Goal: Find specific page/section: Find specific page/section

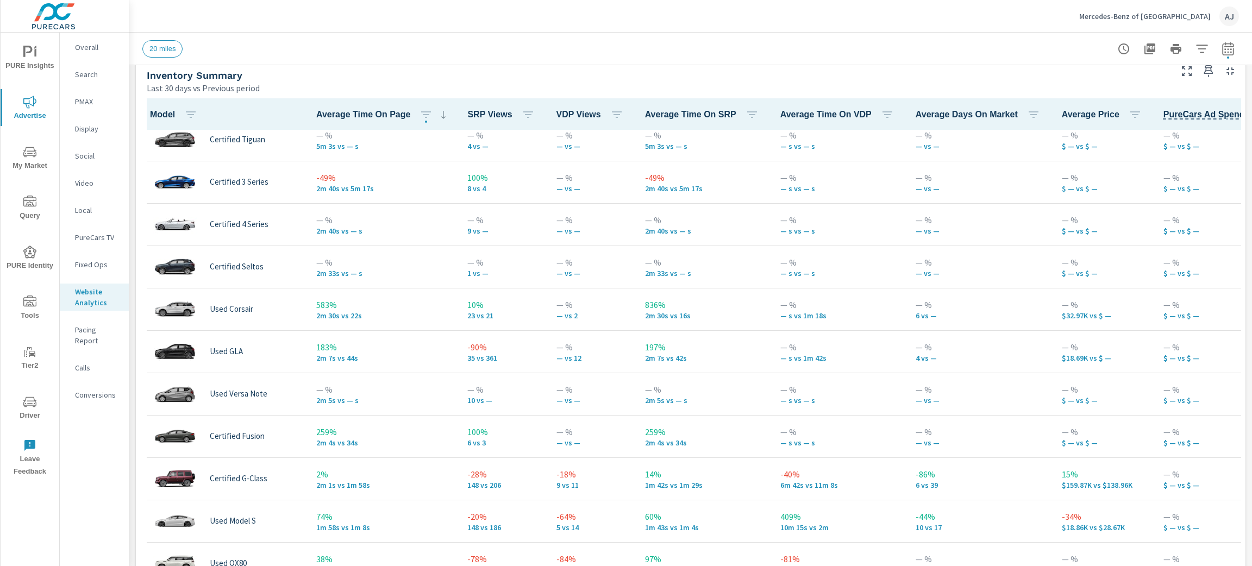
scroll to position [95, 0]
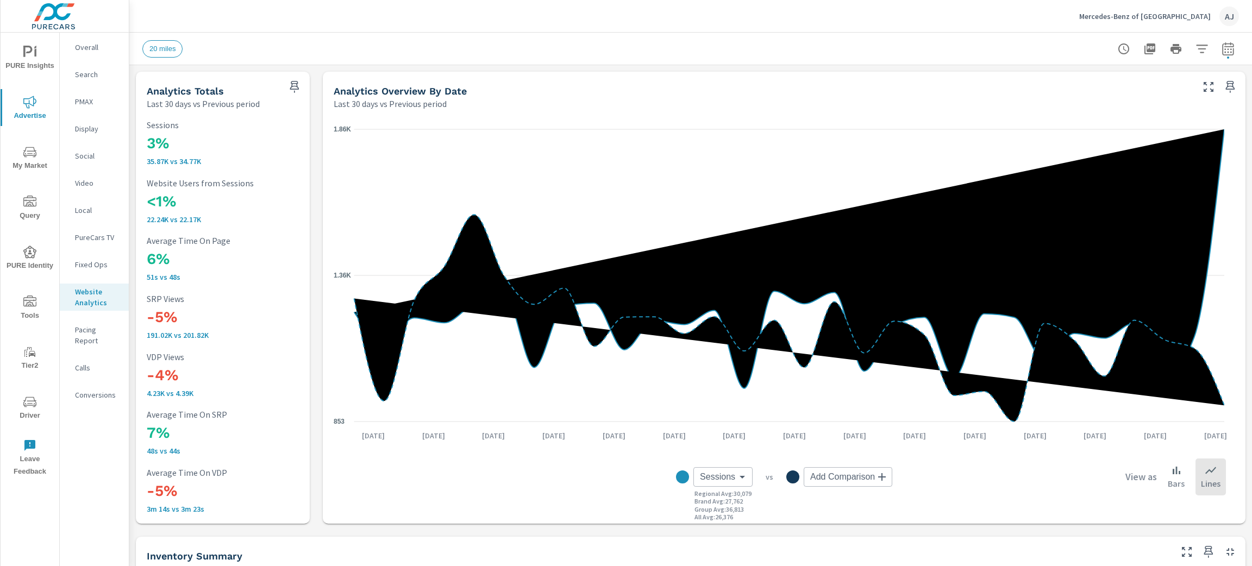
scroll to position [1, 0]
click at [393, 49] on div "20 miles" at bounding box center [614, 48] width 945 height 17
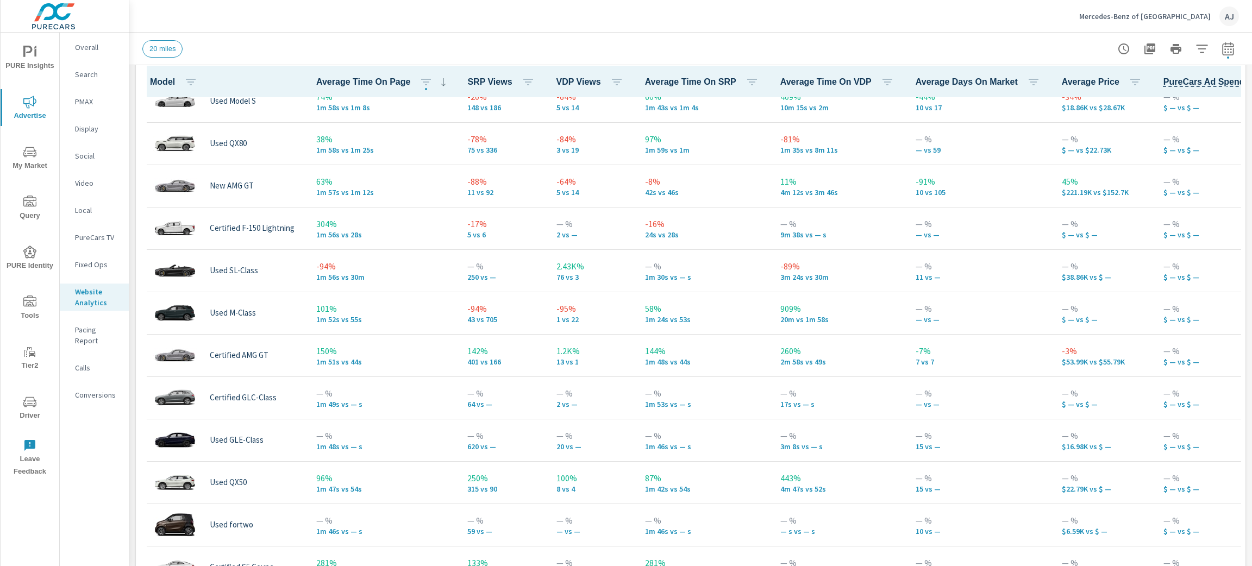
scroll to position [579, 0]
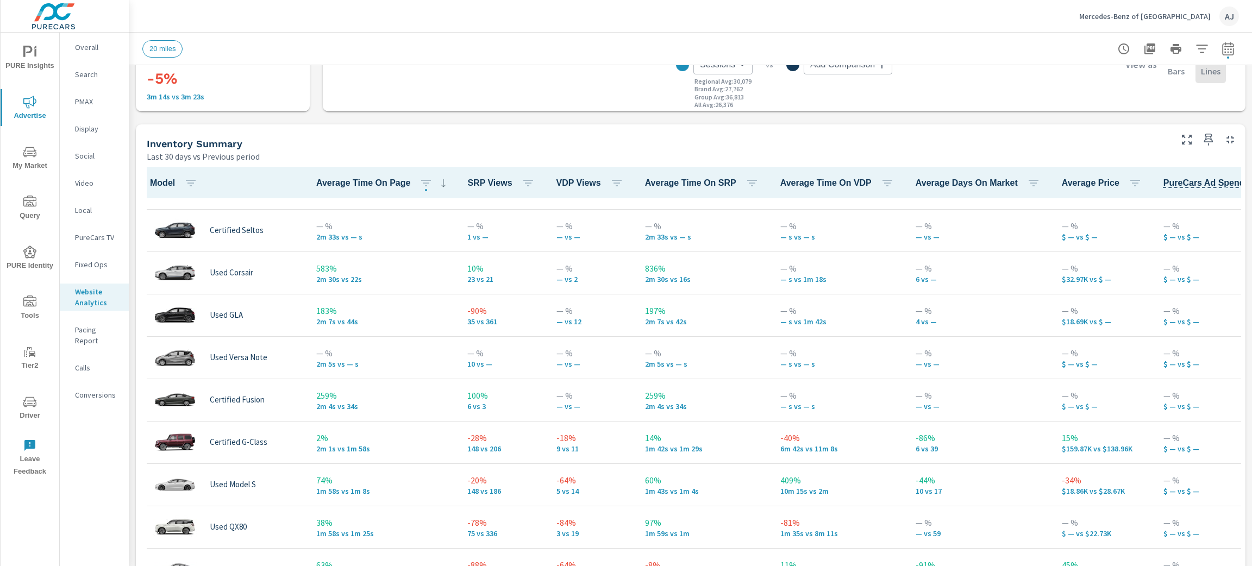
scroll to position [199, 0]
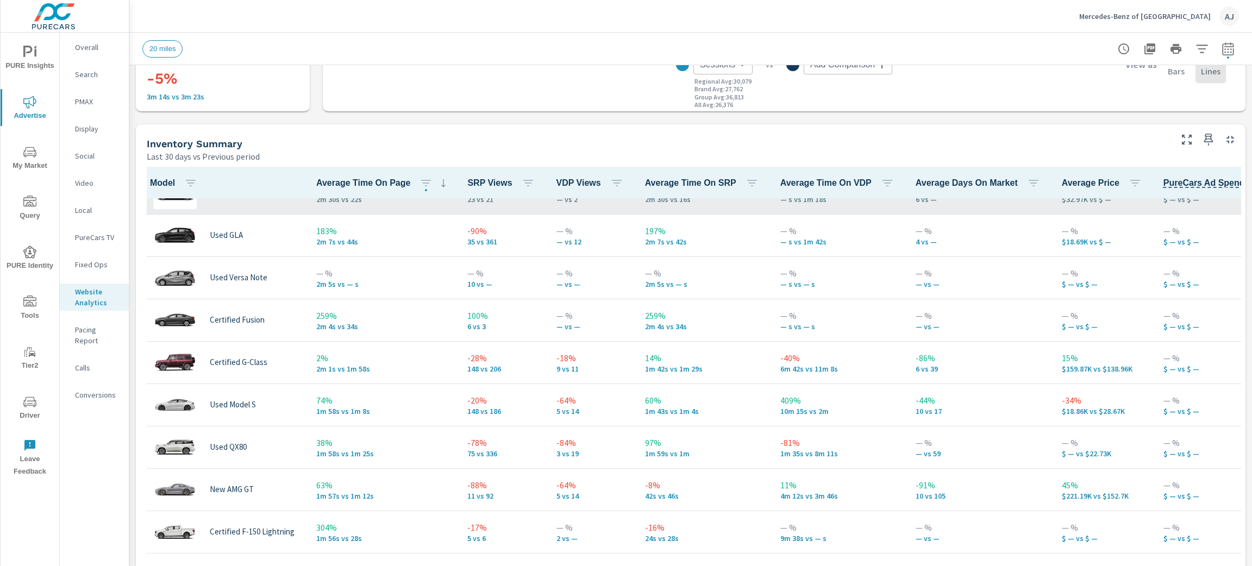
scroll to position [326, 0]
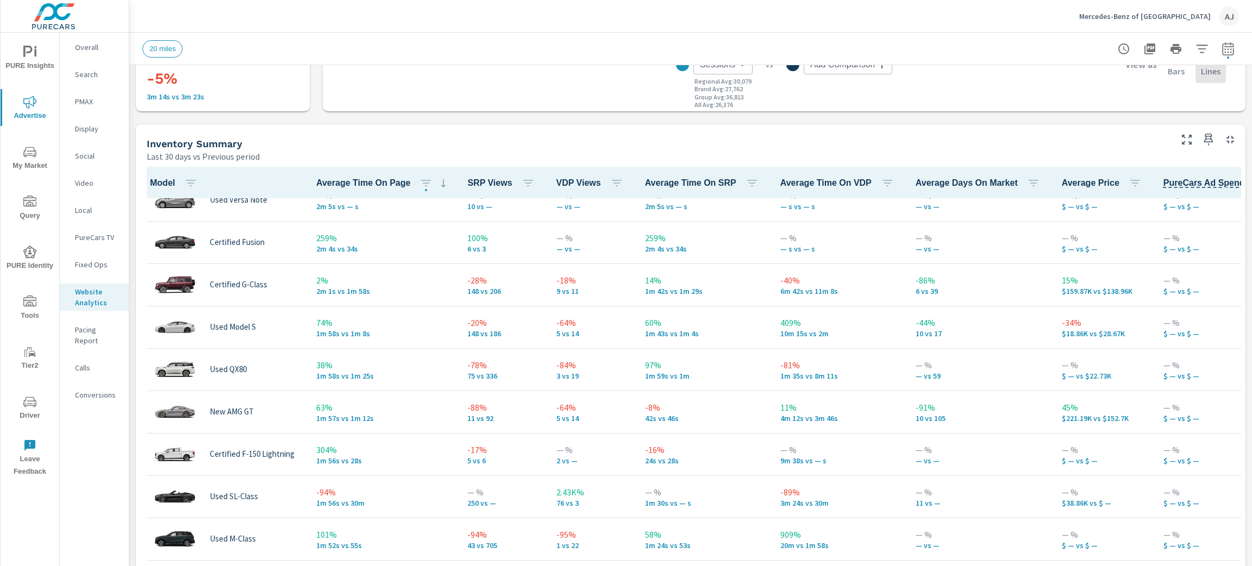
scroll to position [455, 0]
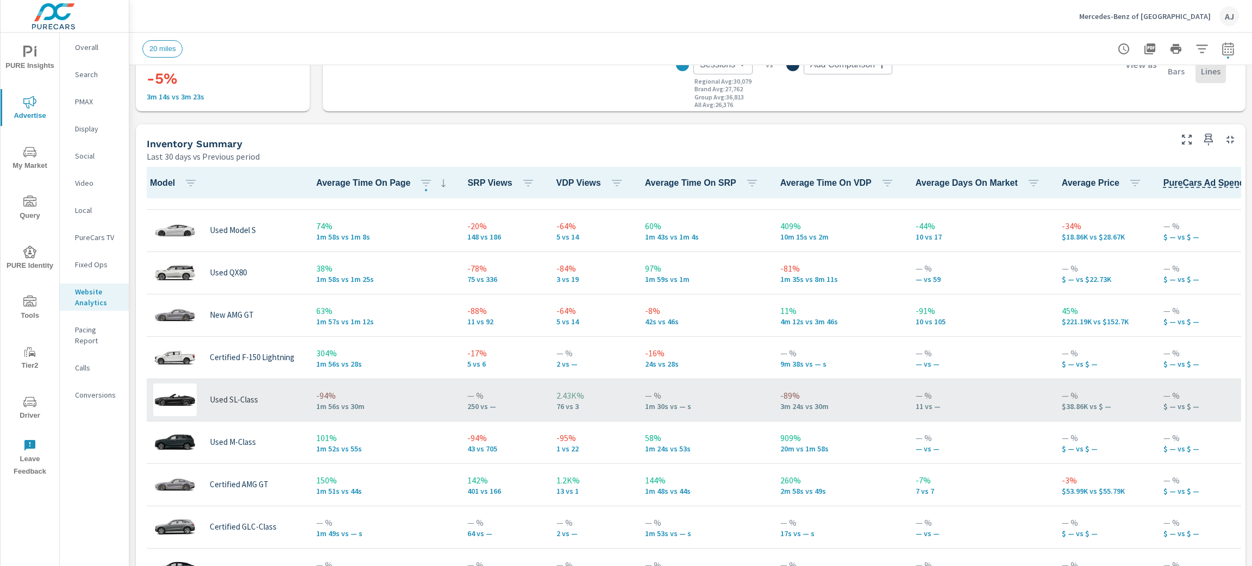
scroll to position [837, 0]
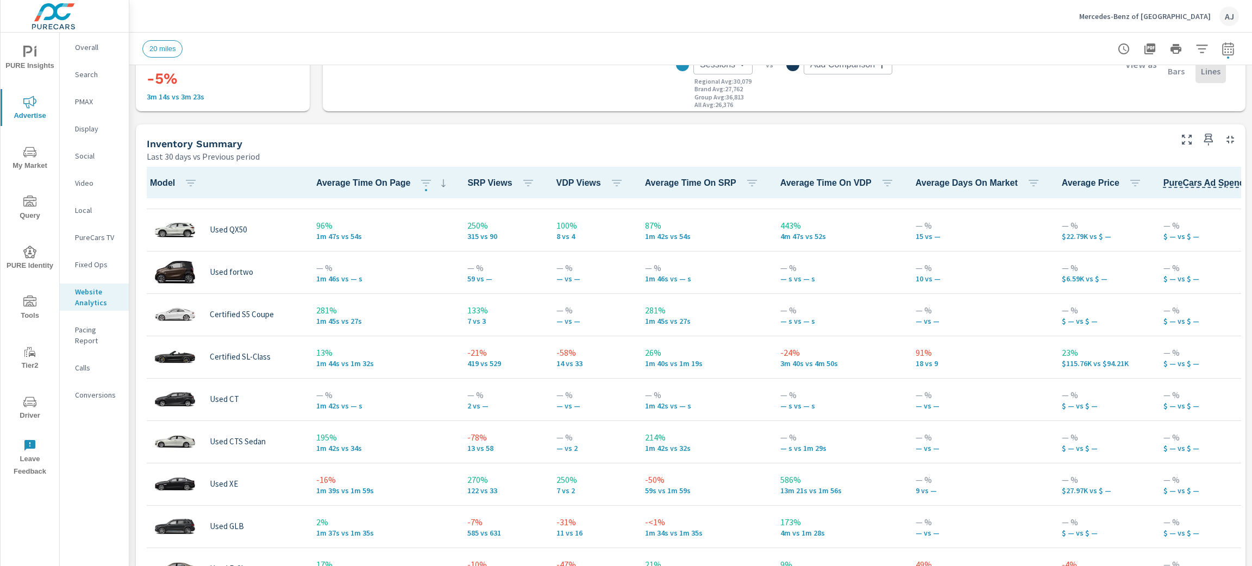
scroll to position [858, 0]
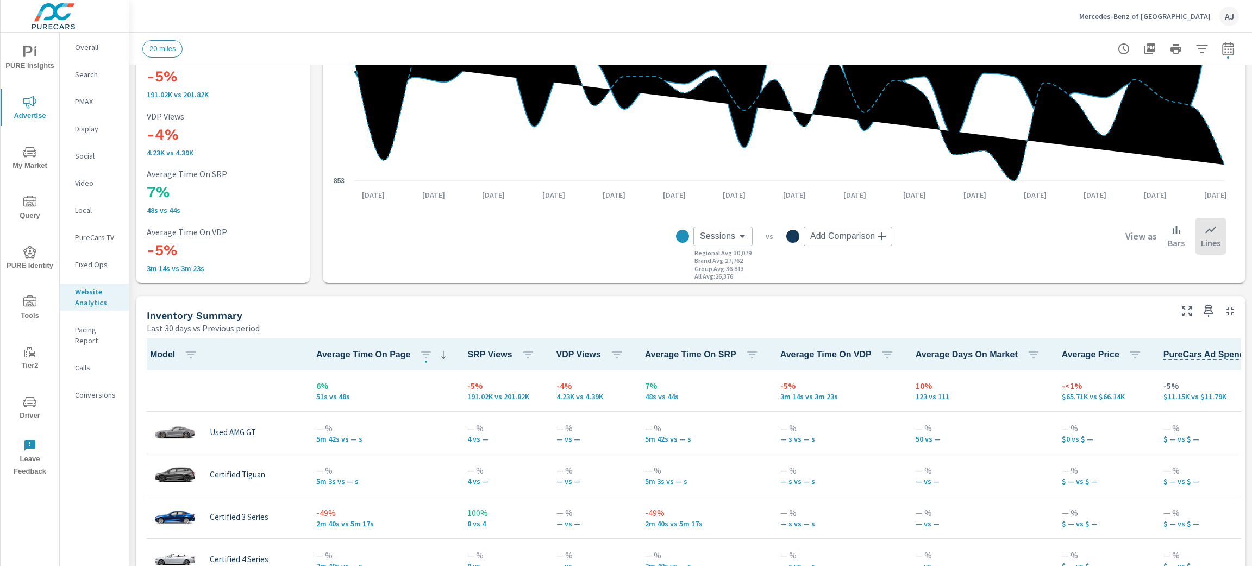
scroll to position [242, 0]
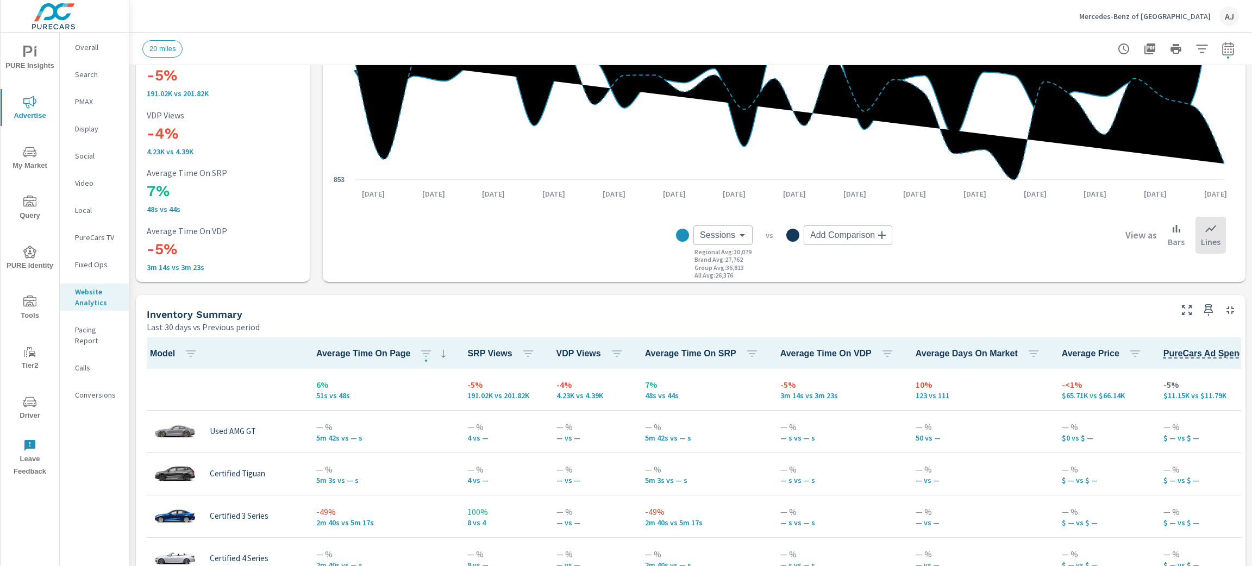
click at [426, 22] on div "Mercedes-Benz of [GEOGRAPHIC_DATA] AJ" at bounding box center [690, 16] width 1097 height 32
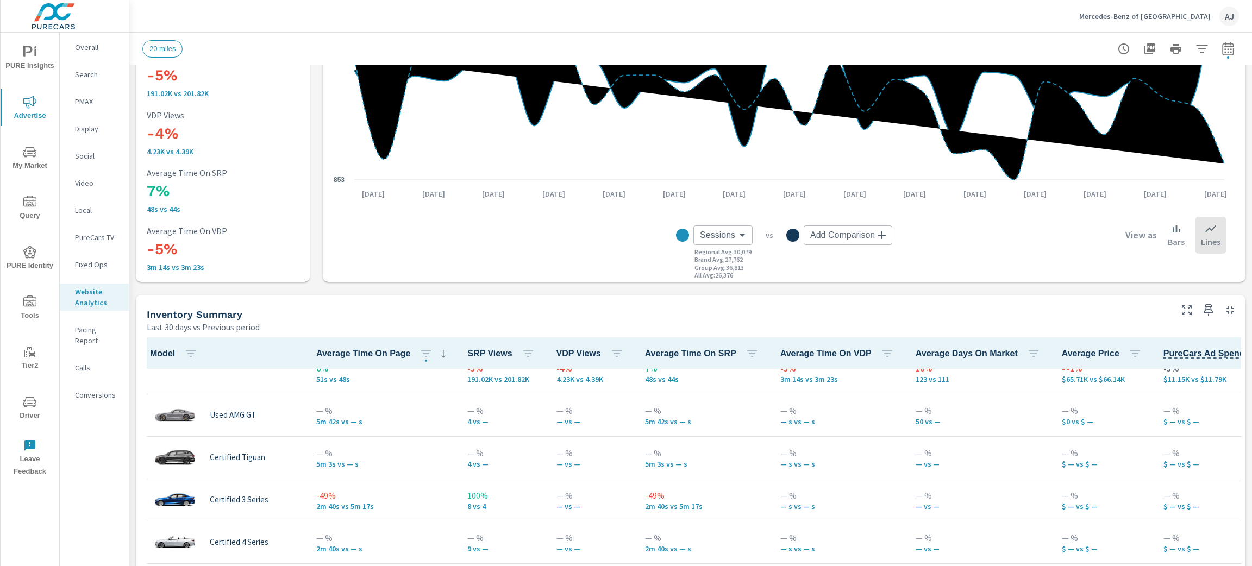
scroll to position [2, 0]
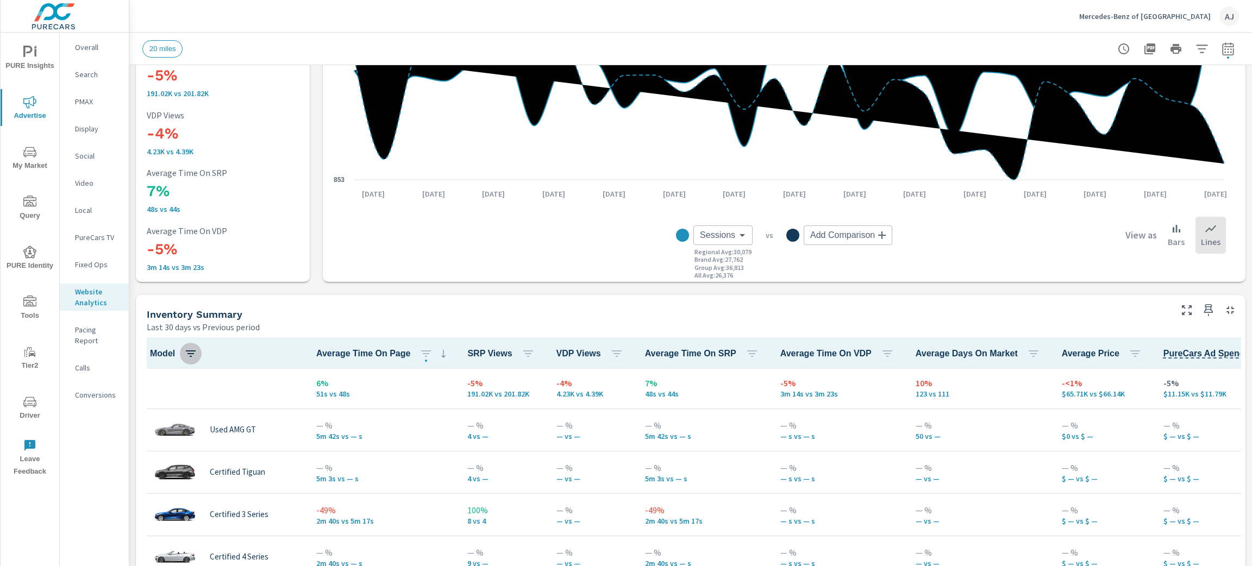
click at [188, 351] on icon "button" at bounding box center [190, 353] width 13 height 13
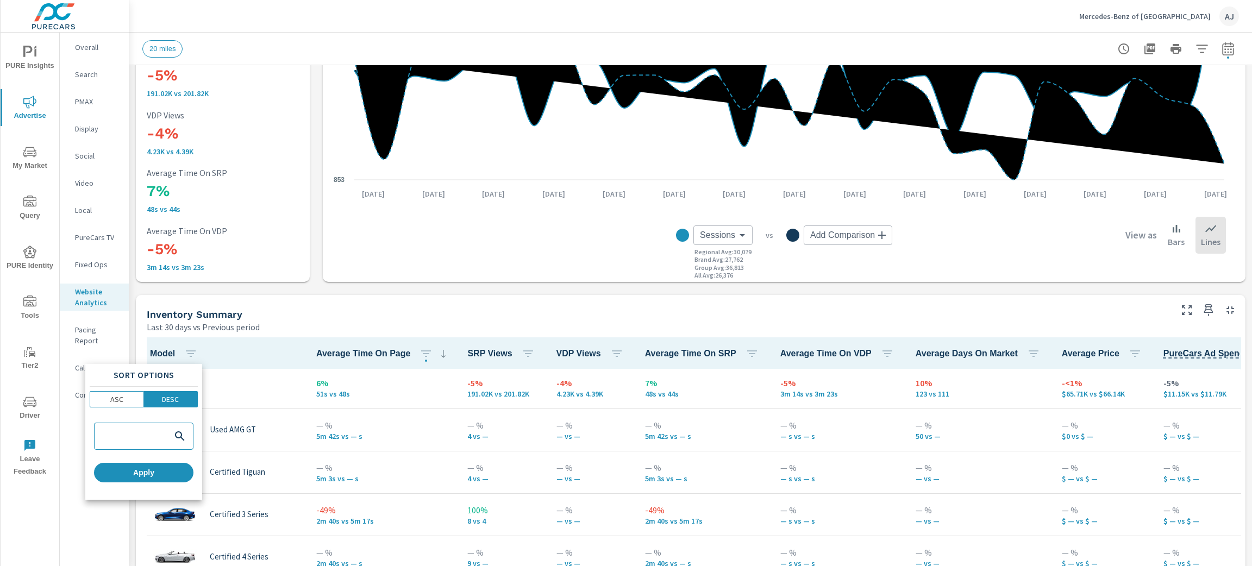
click at [286, 319] on div at bounding box center [626, 283] width 1252 height 566
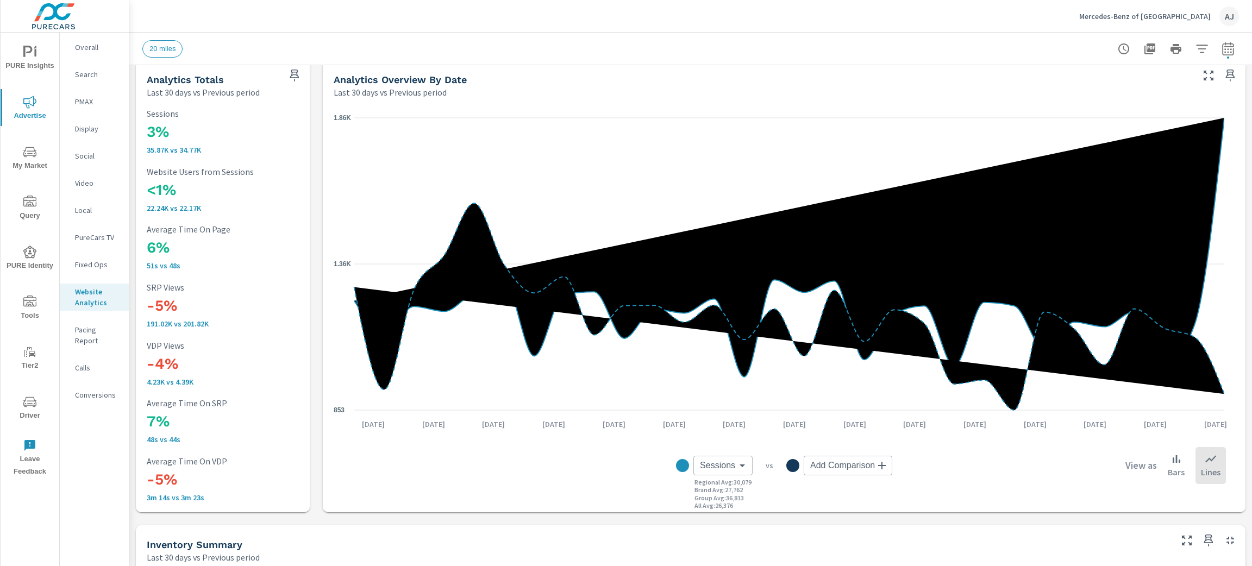
scroll to position [12, 0]
click at [86, 152] on p "Social" at bounding box center [97, 156] width 45 height 11
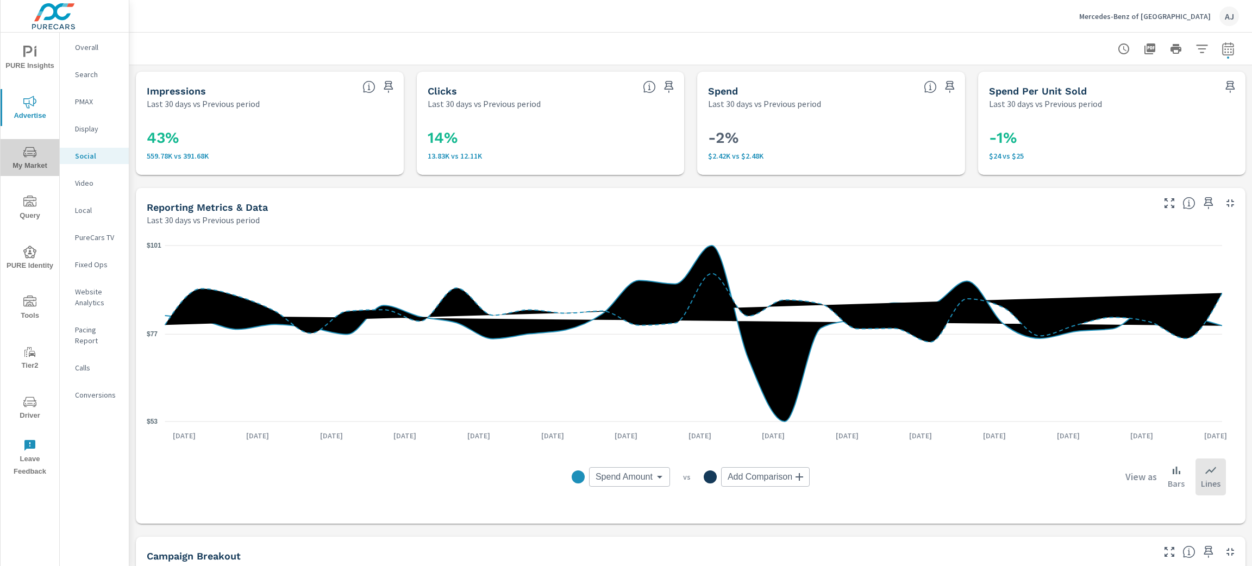
click at [28, 146] on icon "nav menu" at bounding box center [29, 152] width 13 height 13
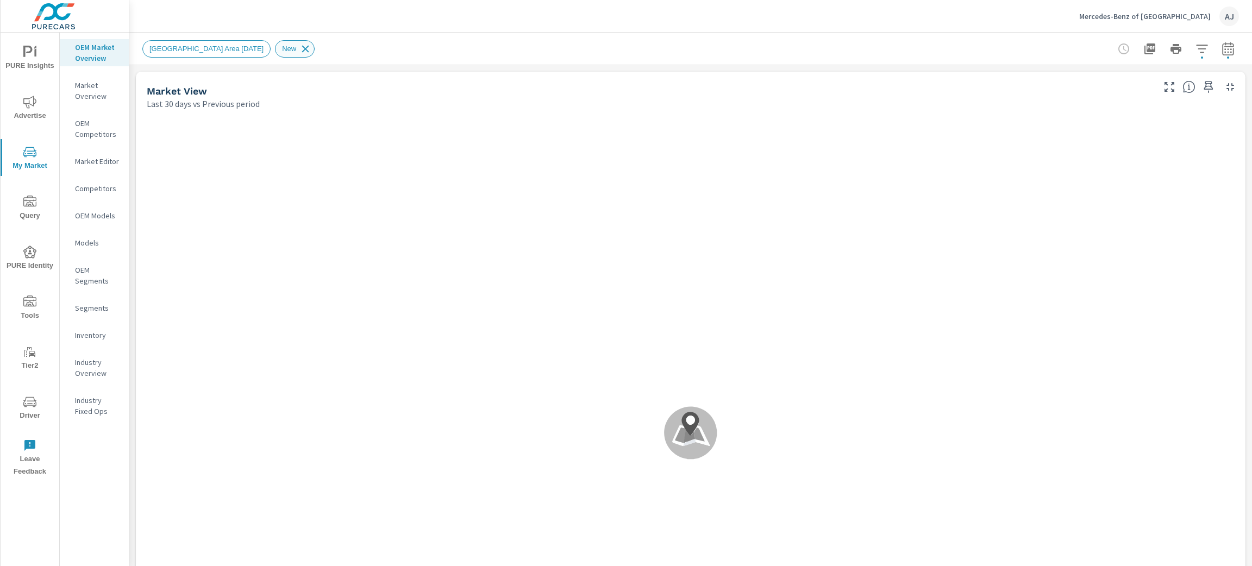
click at [299, 48] on icon at bounding box center [305, 49] width 12 height 12
click at [91, 88] on p "Market Overview" at bounding box center [97, 91] width 45 height 22
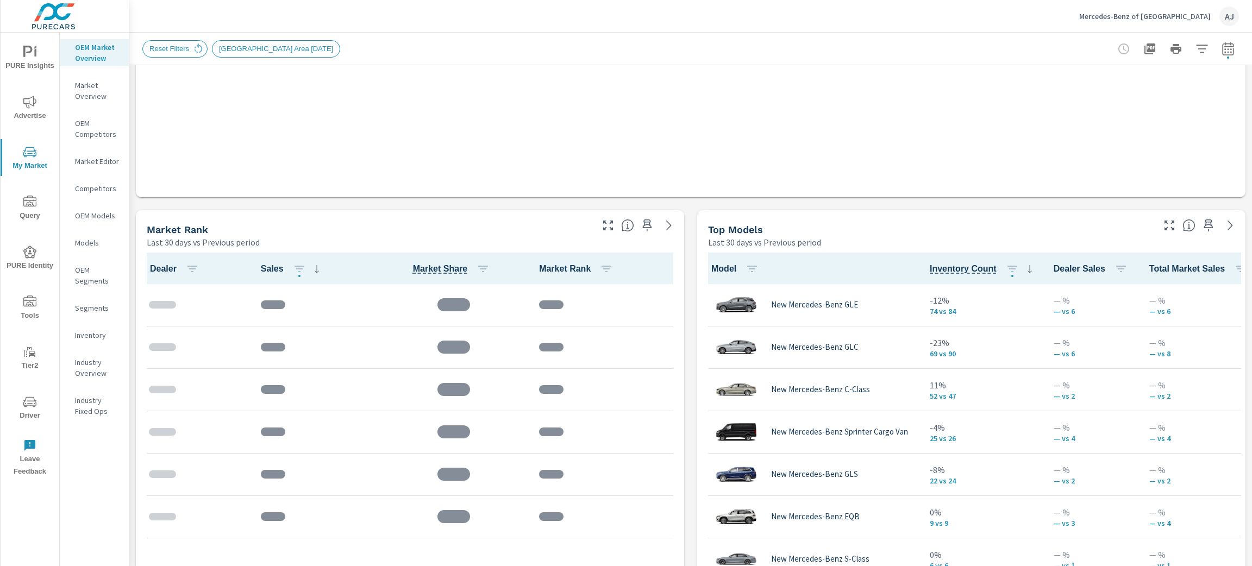
drag, startPoint x: 680, startPoint y: 258, endPoint x: 631, endPoint y: 191, distance: 83.2
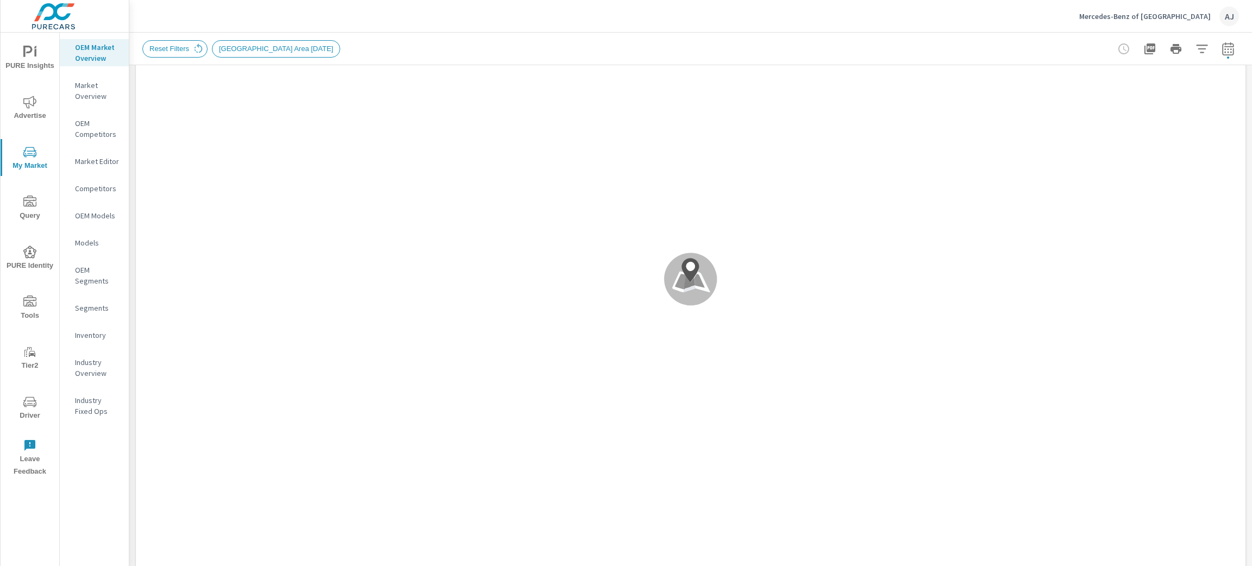
scroll to position [1, 0]
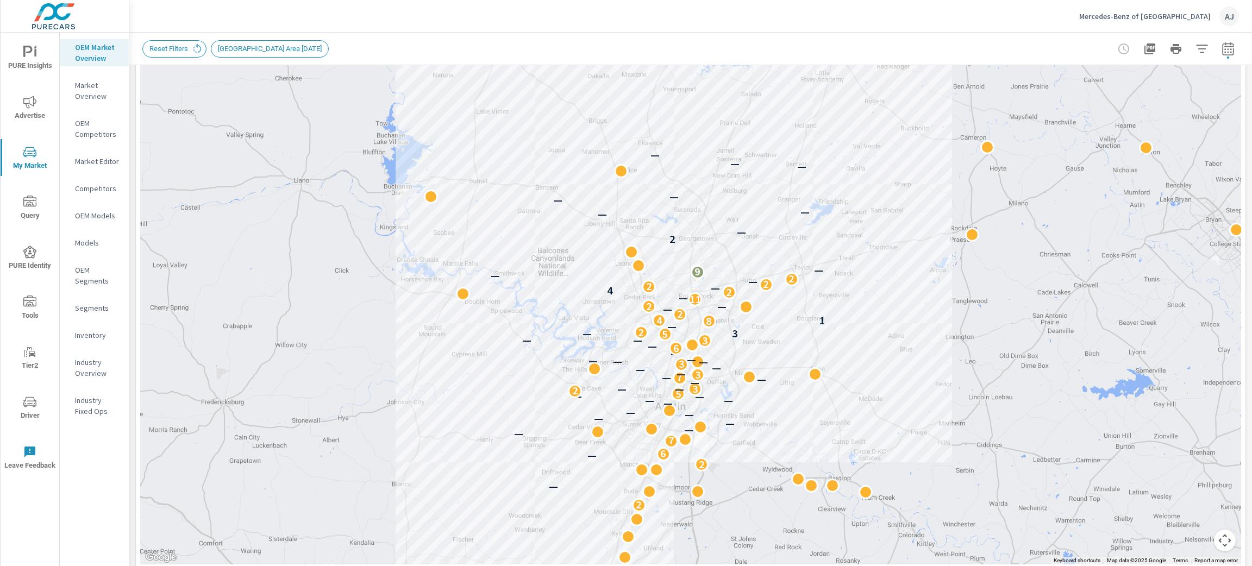
click at [96, 165] on p "Market Editor" at bounding box center [97, 161] width 45 height 11
